Goal: Navigation & Orientation: Find specific page/section

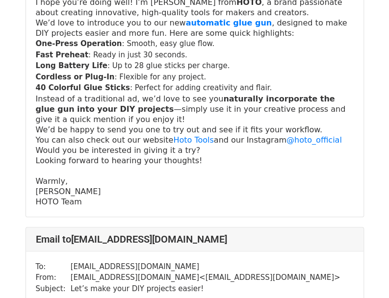
scroll to position [245, 0]
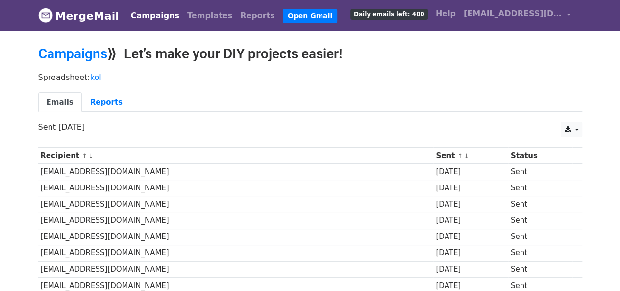
click at [162, 21] on link "Campaigns" at bounding box center [155, 16] width 56 height 20
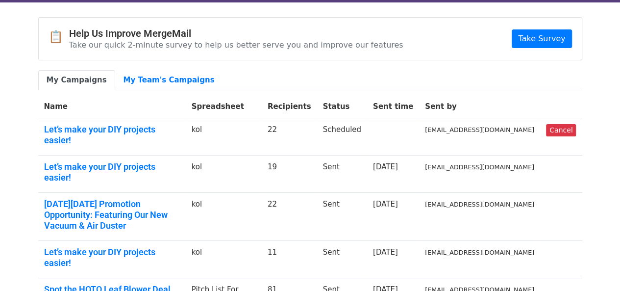
scroll to position [49, 0]
